Goal: Information Seeking & Learning: Learn about a topic

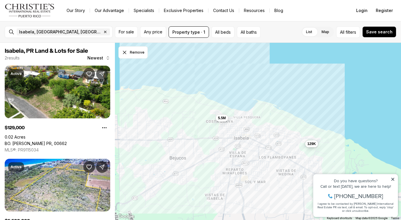
click at [309, 143] on span "129K" at bounding box center [312, 144] width 9 height 5
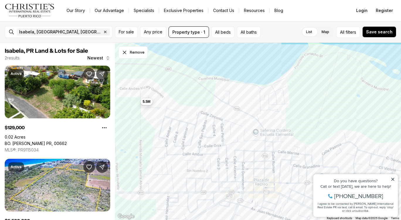
drag, startPoint x: 216, startPoint y: 119, endPoint x: 183, endPoint y: 140, distance: 39.6
click at [183, 140] on div "5.5M" at bounding box center [258, 132] width 286 height 178
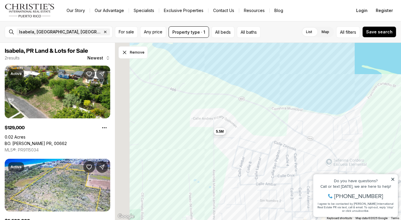
drag, startPoint x: 167, startPoint y: 119, endPoint x: 250, endPoint y: 151, distance: 89.2
click at [250, 151] on div "5.5M" at bounding box center [258, 132] width 286 height 178
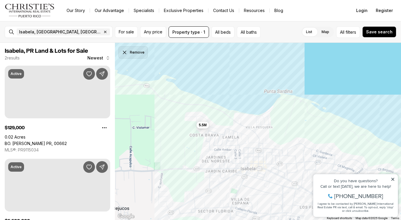
click at [140, 52] on button "Remove" at bounding box center [132, 52] width 29 height 12
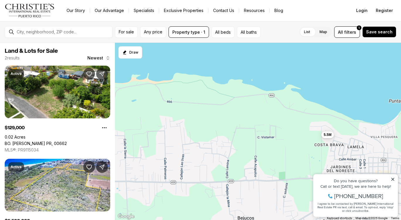
drag, startPoint x: 130, startPoint y: 105, endPoint x: 266, endPoint y: 114, distance: 135.8
click at [266, 114] on div "5.5M 129K" at bounding box center [258, 132] width 286 height 178
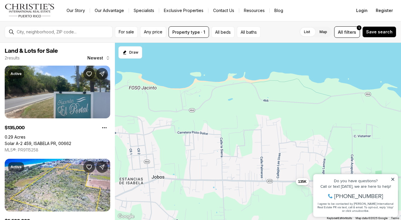
drag, startPoint x: 156, startPoint y: 104, endPoint x: 241, endPoint y: 104, distance: 84.8
click at [241, 104] on div "5.5M 135K" at bounding box center [258, 132] width 286 height 178
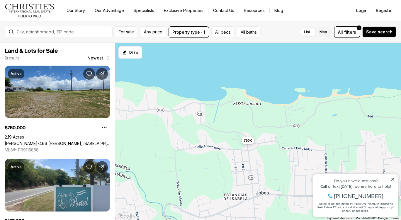
drag, startPoint x: 139, startPoint y: 127, endPoint x: 245, endPoint y: 143, distance: 107.9
click at [245, 143] on button "750K" at bounding box center [248, 140] width 13 height 7
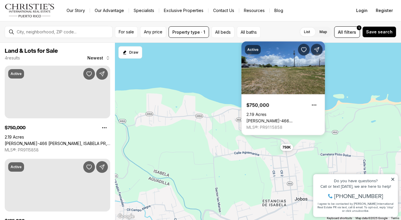
drag, startPoint x: 206, startPoint y: 131, endPoint x: 220, endPoint y: 135, distance: 14.3
click at [220, 135] on div "135K 750K" at bounding box center [258, 132] width 286 height 178
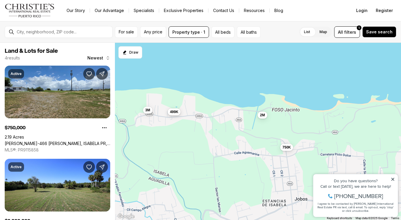
click at [177, 111] on span "499K" at bounding box center [174, 112] width 9 height 5
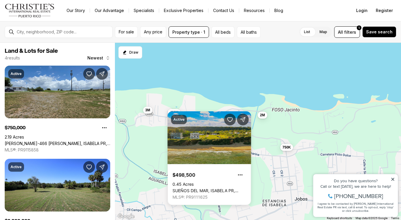
click at [217, 103] on div "750K 2M 499K 3M" at bounding box center [258, 132] width 286 height 178
